Goal: Task Accomplishment & Management: Use online tool/utility

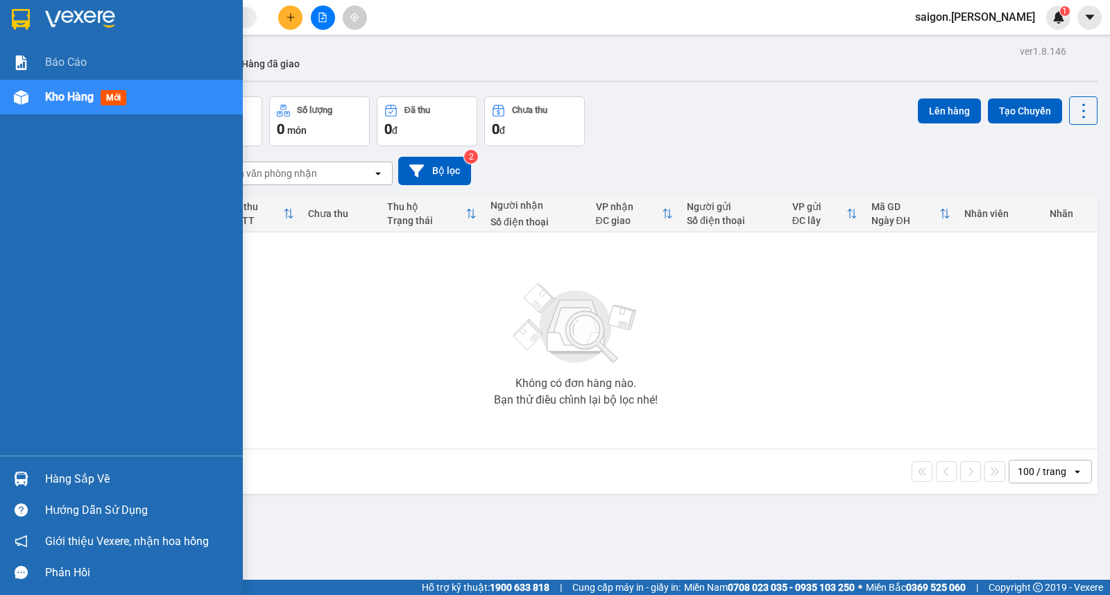
click at [98, 472] on div "Hàng sắp về" at bounding box center [138, 479] width 187 height 21
click at [98, 472] on div "Báo cáo Kho hàng mới Hàng sắp về Hướng dẫn sử dụng Giới thiệu Vexere, nhận hoa …" at bounding box center [121, 297] width 243 height 595
click at [65, 480] on div "Hàng sắp về" at bounding box center [138, 479] width 187 height 21
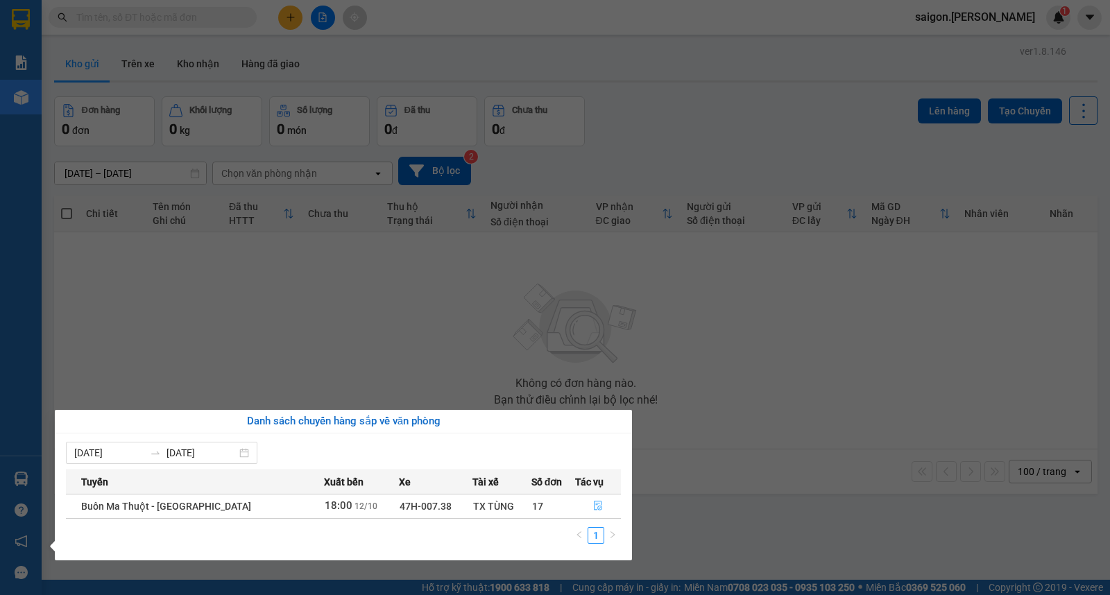
click at [594, 514] on button "button" at bounding box center [598, 506] width 45 height 22
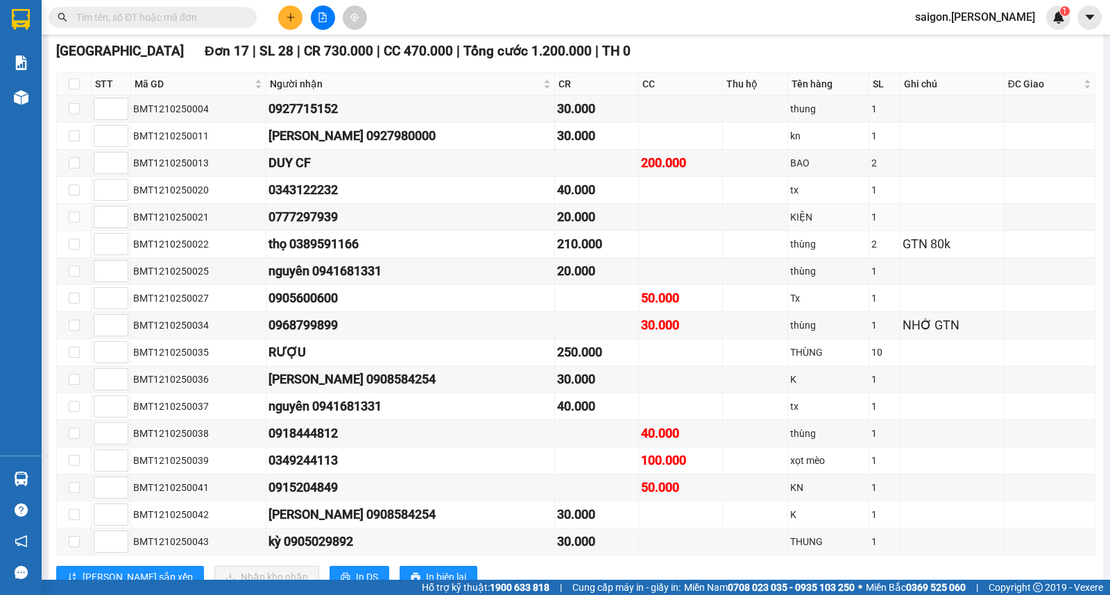
scroll to position [268, 0]
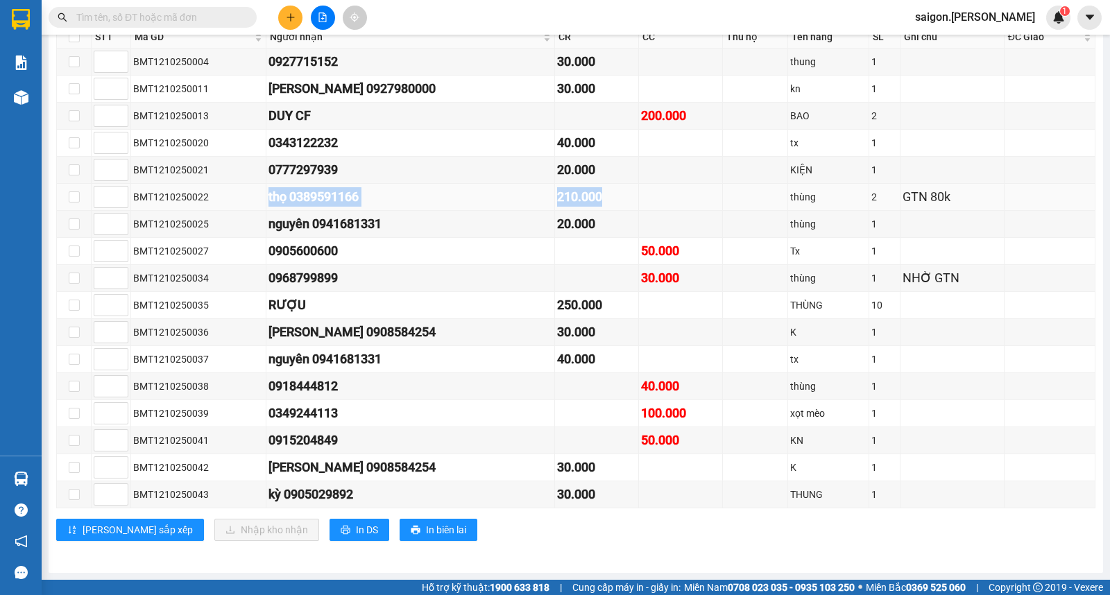
drag, startPoint x: 469, startPoint y: 197, endPoint x: 778, endPoint y: 197, distance: 308.7
click at [754, 197] on tr "BMT1210250022 thọ 0389591166 210.000 thùng 2 GTN 80k" at bounding box center [576, 197] width 1038 height 27
click at [790, 196] on div "thùng" at bounding box center [828, 196] width 76 height 15
click at [748, 189] on td at bounding box center [755, 197] width 65 height 27
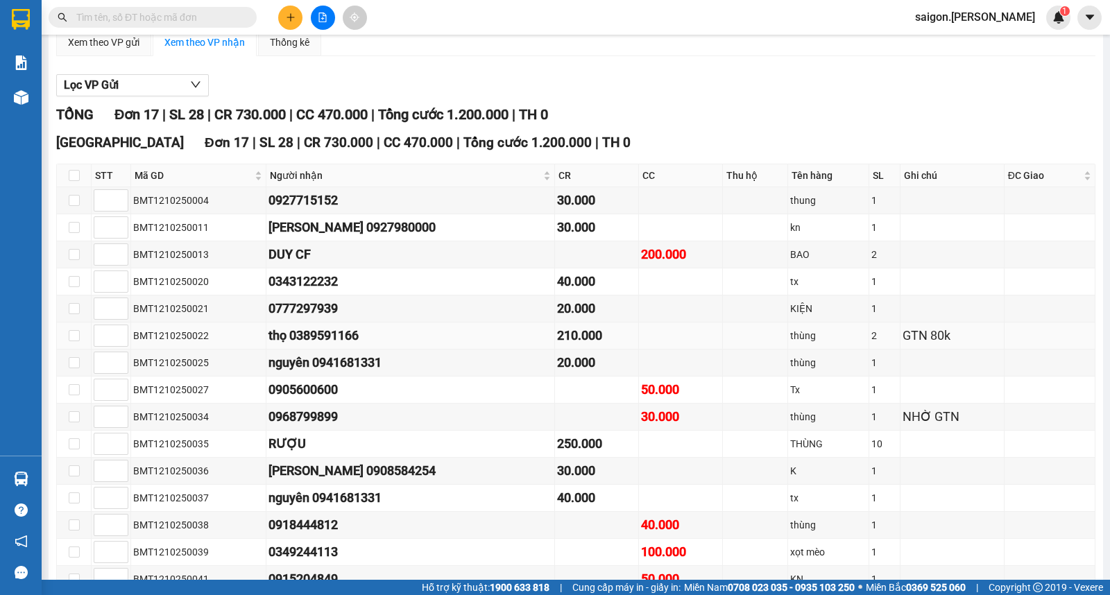
scroll to position [191, 0]
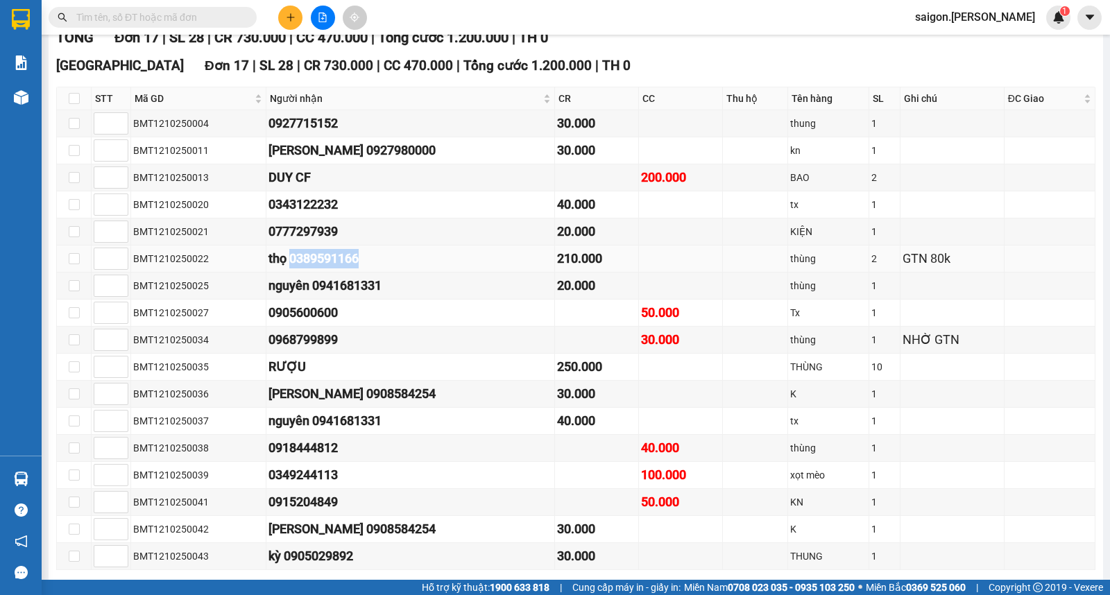
drag, startPoint x: 296, startPoint y: 267, endPoint x: 412, endPoint y: 267, distance: 115.8
click at [412, 267] on div "thọ 0389591166" at bounding box center [410, 258] width 284 height 19
click at [355, 268] on div "thọ 0389591166" at bounding box center [410, 258] width 284 height 19
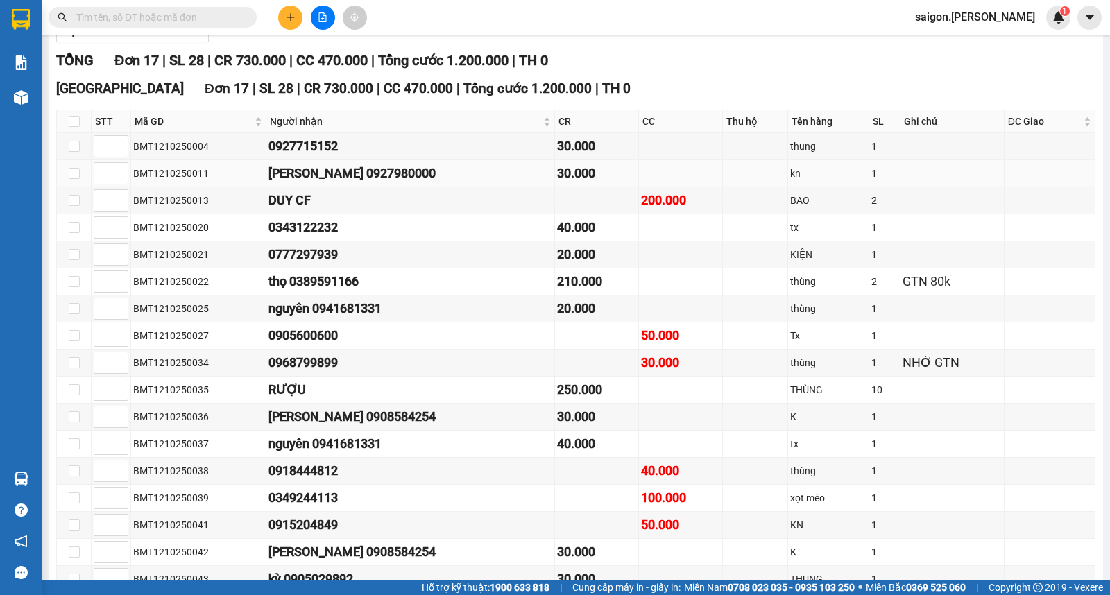
scroll to position [157, 0]
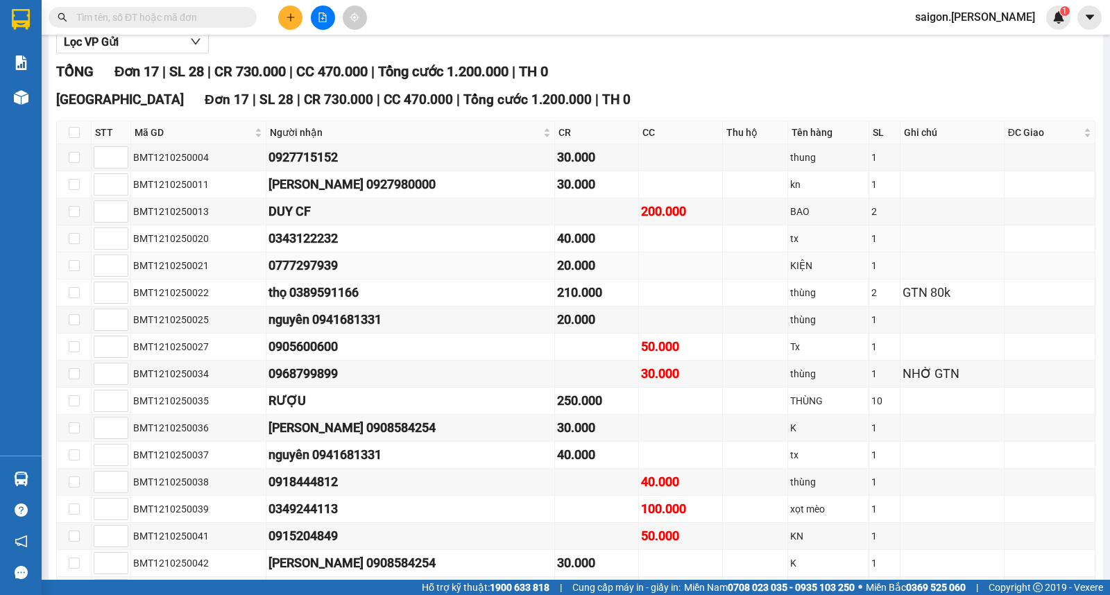
drag, startPoint x: 317, startPoint y: 156, endPoint x: 333, endPoint y: 272, distance: 116.9
click at [333, 272] on div "0777297939" at bounding box center [410, 265] width 284 height 19
click at [307, 302] on div "thọ 0389591166" at bounding box center [410, 292] width 284 height 19
drag, startPoint x: 299, startPoint y: 305, endPoint x: 382, endPoint y: 307, distance: 82.6
click at [382, 302] on div "thọ 0389591166" at bounding box center [410, 292] width 284 height 19
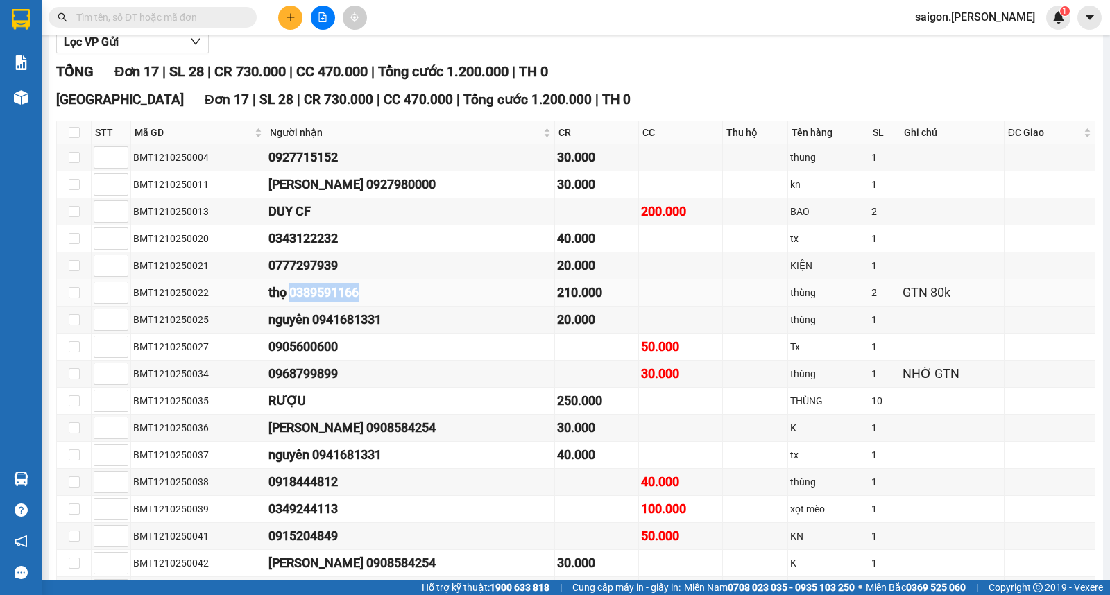
drag, startPoint x: 358, startPoint y: 305, endPoint x: 327, endPoint y: 310, distance: 31.6
click at [326, 302] on div "thọ 0389591166" at bounding box center [410, 292] width 284 height 19
drag, startPoint x: 295, startPoint y: 306, endPoint x: 370, endPoint y: 310, distance: 75.0
click at [370, 302] on div "thọ 0389591166" at bounding box center [410, 292] width 284 height 19
copy div "0389591166"
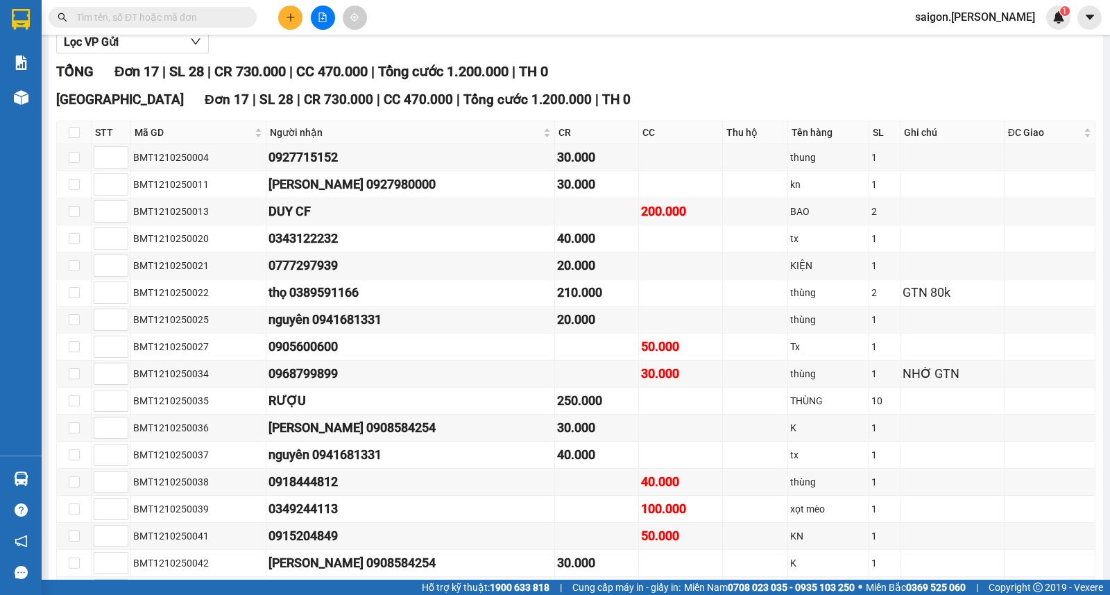
paste input "0389591166"
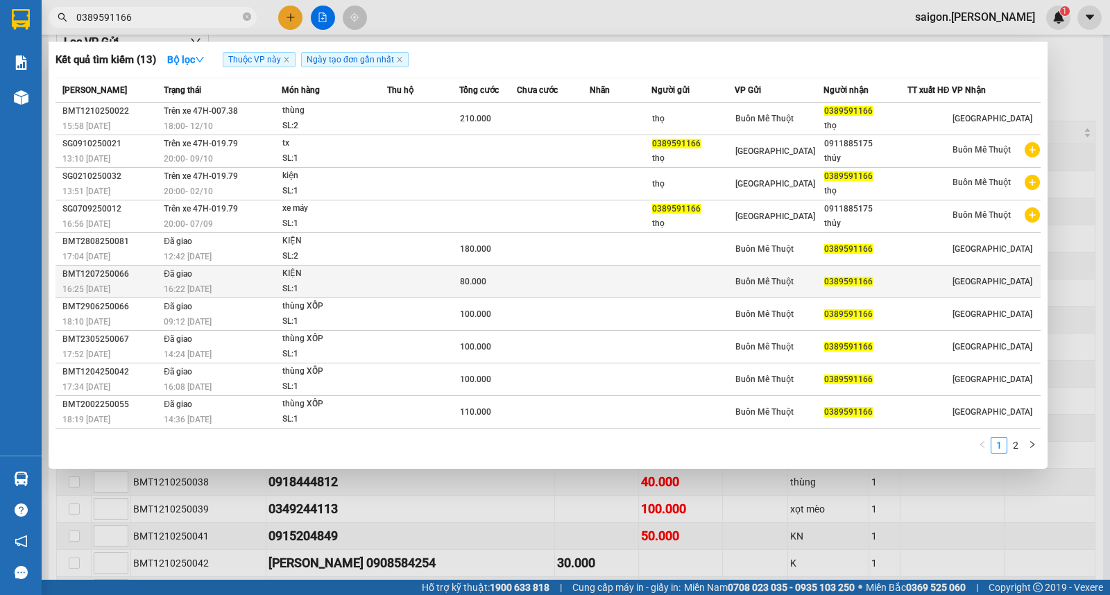
type input "0389591166"
click at [535, 290] on td at bounding box center [553, 282] width 73 height 33
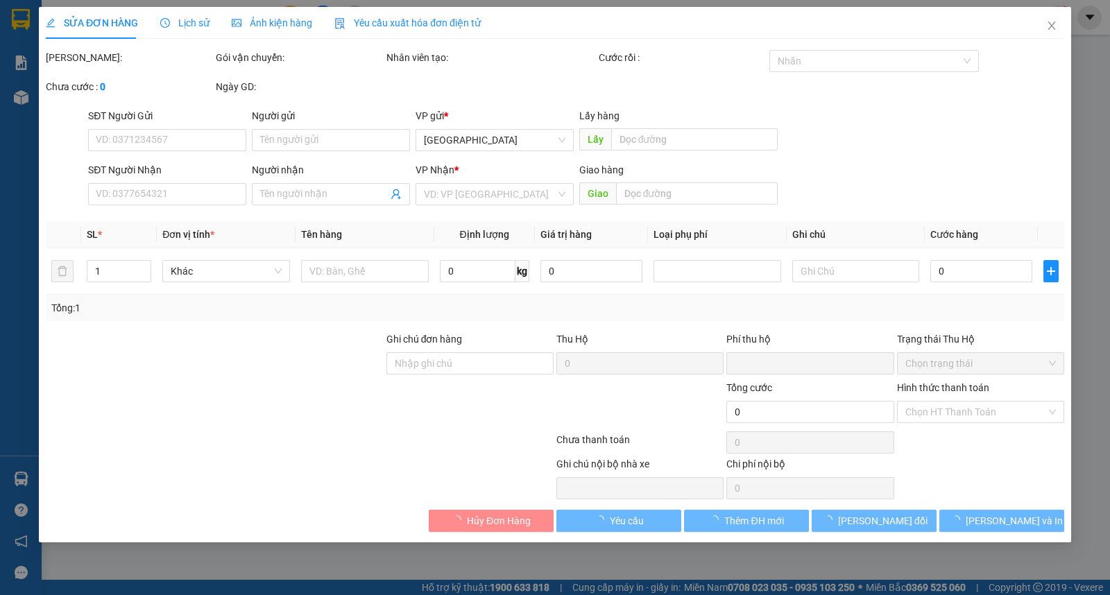
type input "0389591166"
type input "0"
type input "80.000"
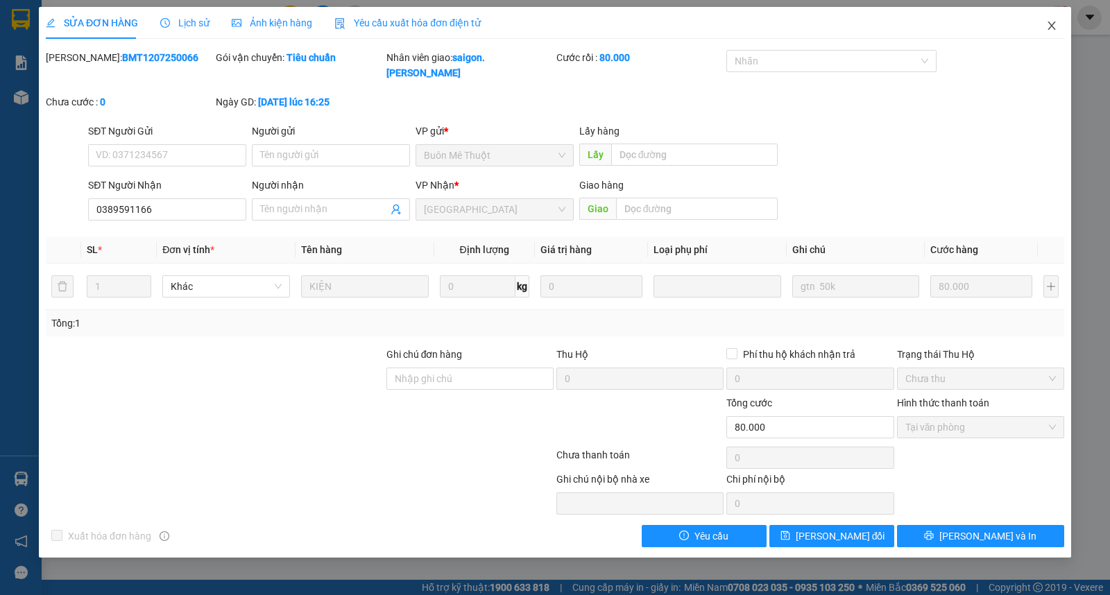
click at [1054, 28] on icon "close" at bounding box center [1051, 25] width 11 height 11
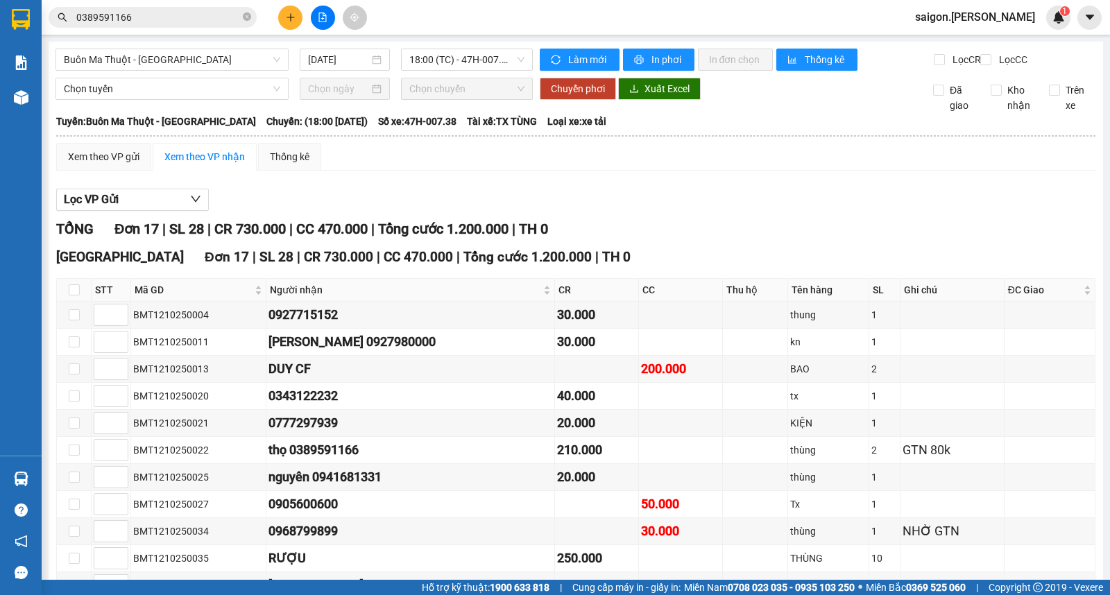
click at [864, 171] on div "Xem theo VP gửi Xem theo VP nhận Thống kê" at bounding box center [575, 157] width 1039 height 28
